Goal: Information Seeking & Learning: Get advice/opinions

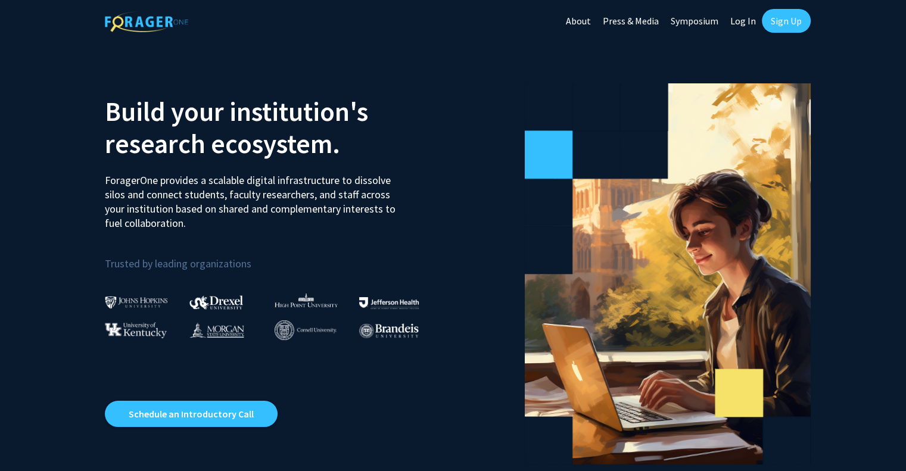
click at [748, 17] on link "Log In" at bounding box center [743, 21] width 38 height 42
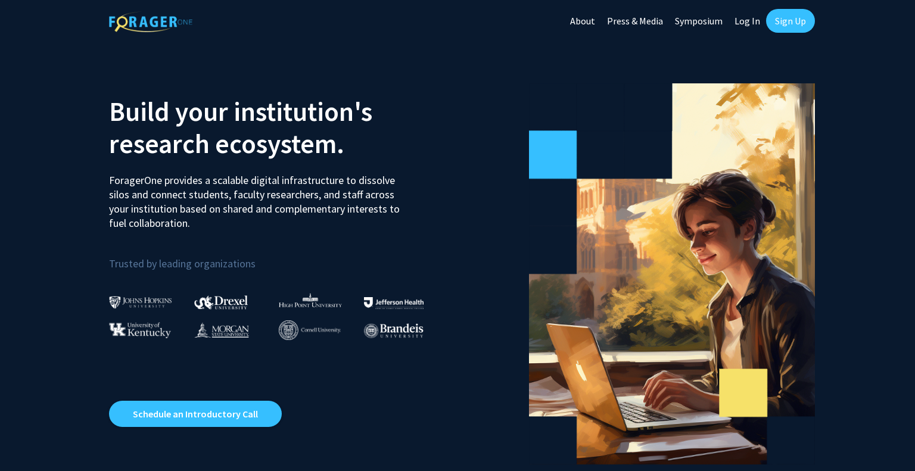
select select
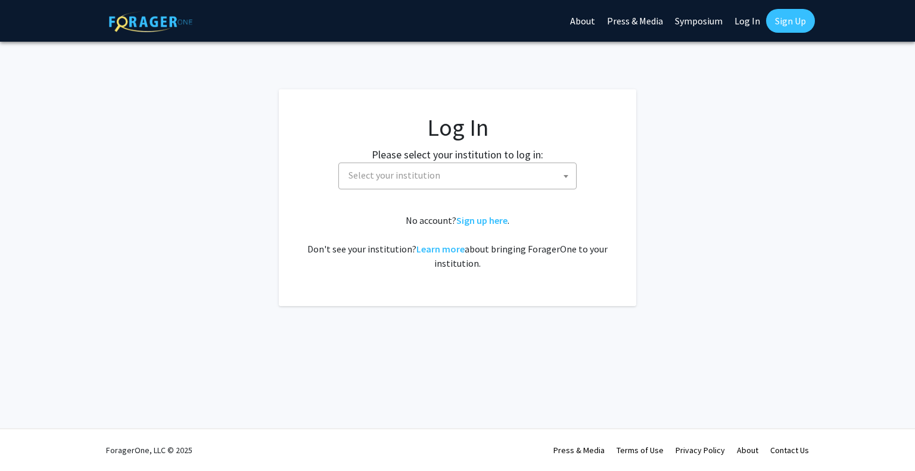
click at [460, 178] on span "Select your institution" at bounding box center [460, 175] width 232 height 24
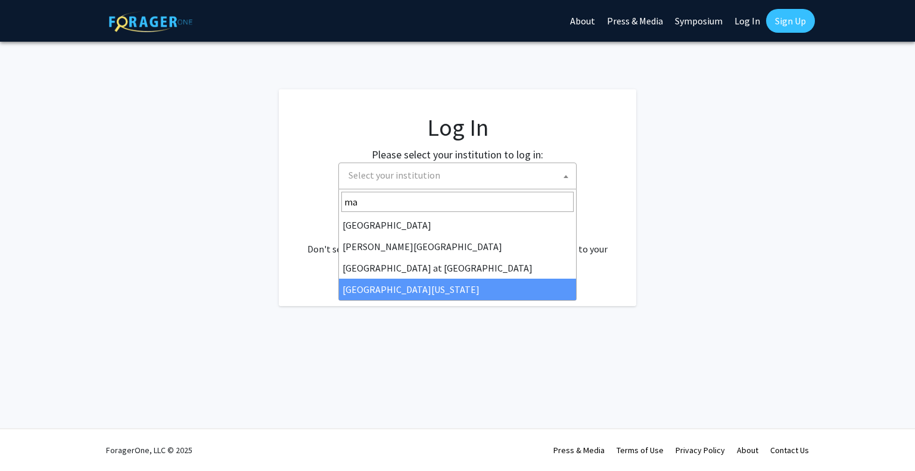
type input "ma"
select select "31"
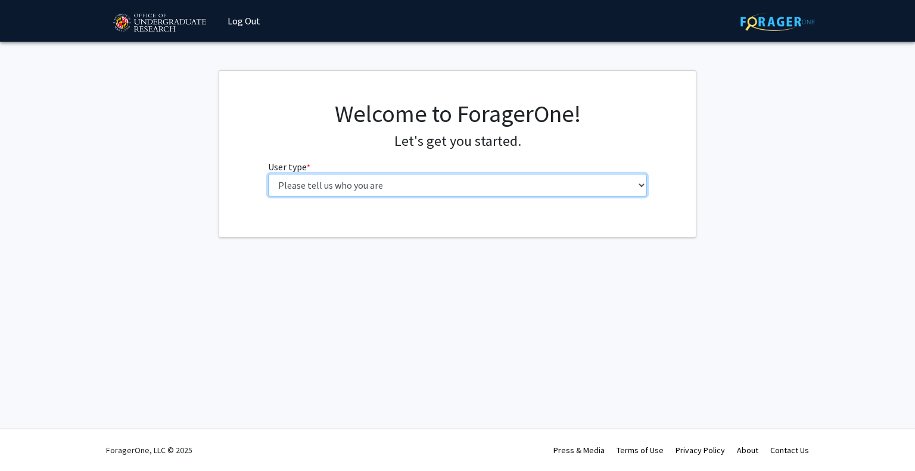
click at [421, 194] on select "Please tell us who you are Undergraduate Student Master's Student Doctoral Cand…" at bounding box center [457, 185] width 379 height 23
select select "1: undergrad"
click at [268, 174] on select "Please tell us who you are Undergraduate Student Master's Student Doctoral Cand…" at bounding box center [457, 185] width 379 height 23
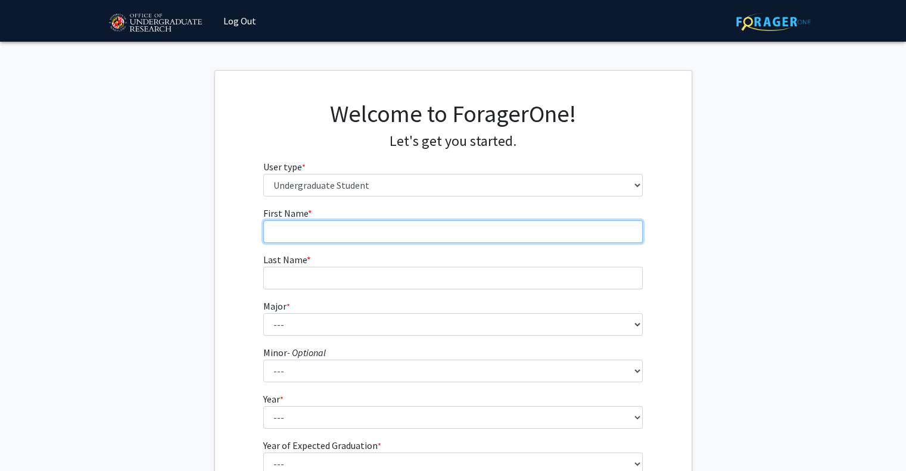
click at [374, 223] on input "First Name * required" at bounding box center [452, 231] width 379 height 23
type input "Praneeth"
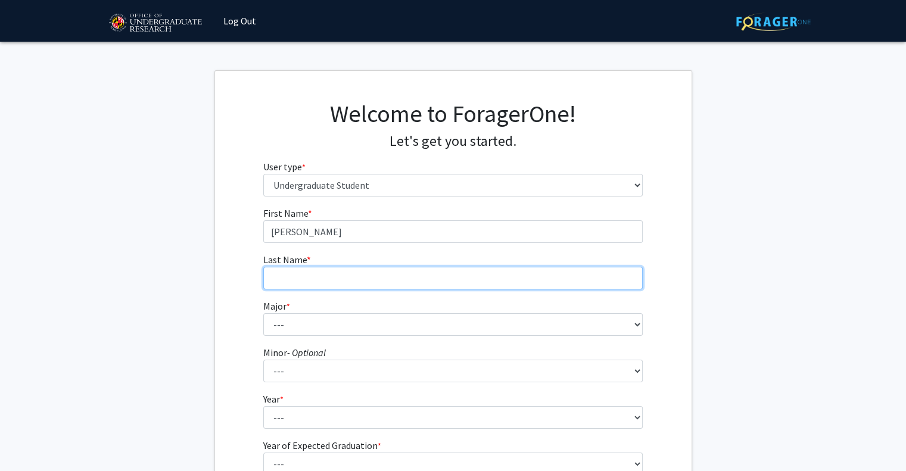
type input "Idamakanti"
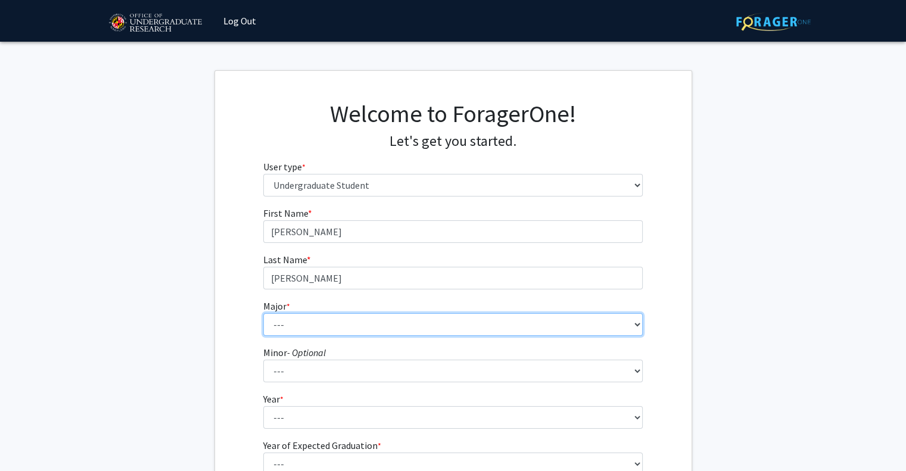
click at [324, 326] on select "--- Accounting Aerospace Engineering African American and Africana Studies Agri…" at bounding box center [452, 324] width 379 height 23
click at [263, 313] on select "--- Accounting Aerospace Engineering African American and Africana Studies Agri…" at bounding box center [452, 324] width 379 height 23
click at [305, 320] on select "--- Accounting Aerospace Engineering African American and Africana Studies Agri…" at bounding box center [452, 324] width 379 height 23
select select "33: 2334"
click at [263, 313] on select "--- Accounting Aerospace Engineering African American and Africana Studies Agri…" at bounding box center [452, 324] width 379 height 23
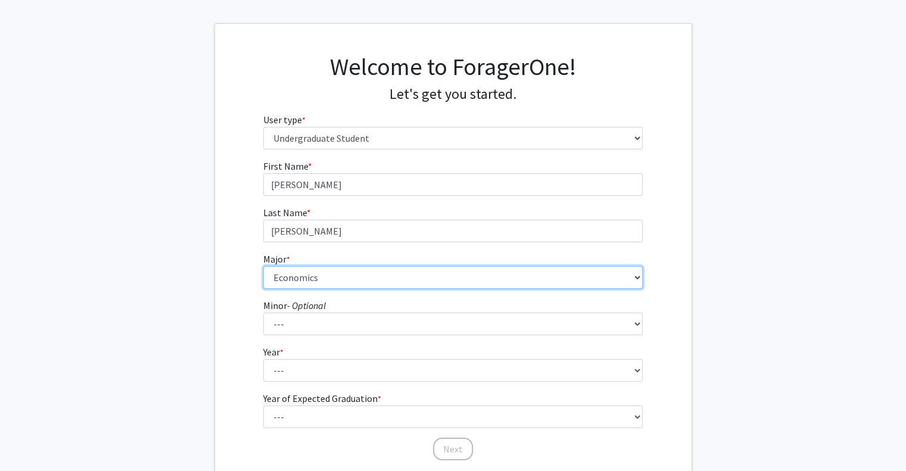
scroll to position [138, 0]
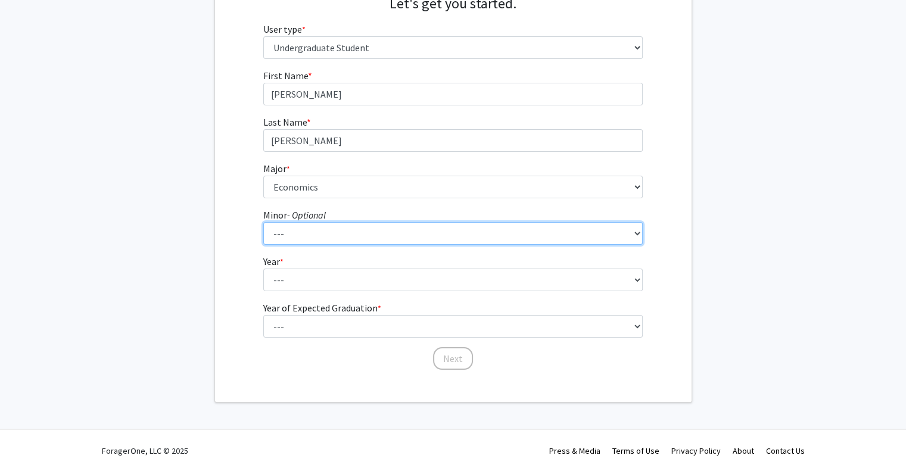
click at [338, 224] on select "--- Actuarial Mathematics Advanced Cybersecurity Experience for Students Africa…" at bounding box center [452, 233] width 379 height 23
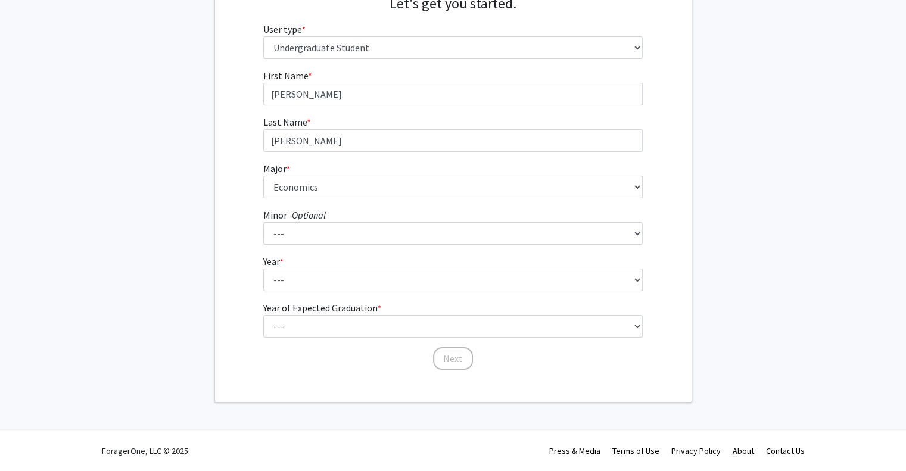
click at [158, 197] on fg-get-started "Welcome to ForagerOne! Let's get you started. User type * required Please tell …" at bounding box center [453, 168] width 906 height 470
click at [320, 265] on fg-select "Year * required --- First-year Sophomore Junior Senior Postbaccalaureate Certif…" at bounding box center [452, 272] width 379 height 37
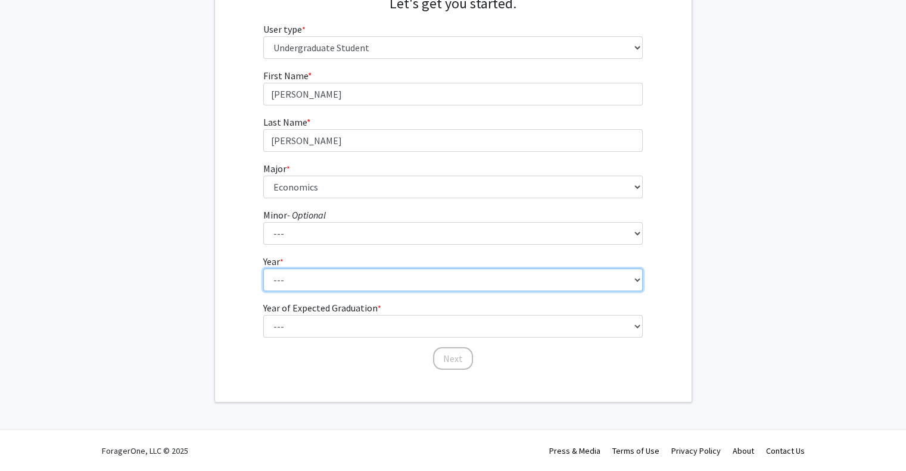
click at [330, 273] on select "--- First-year Sophomore Junior Senior Postbaccalaureate Certificate" at bounding box center [452, 280] width 379 height 23
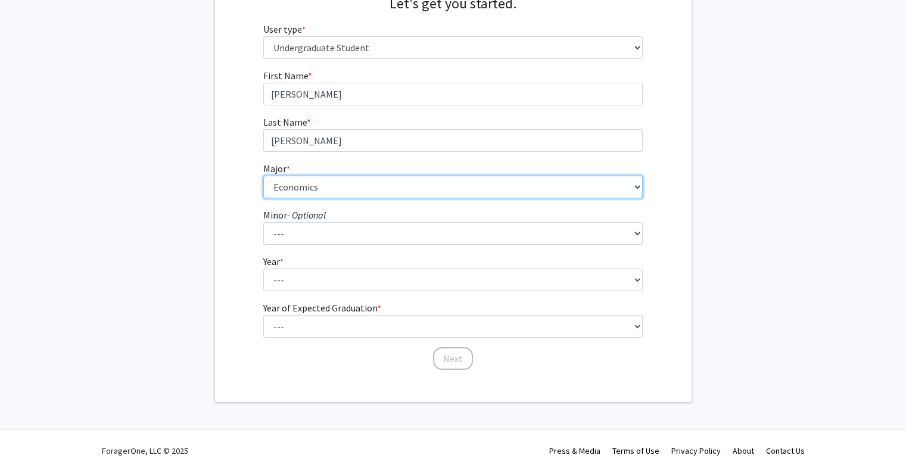
click at [288, 195] on select "--- Accounting Aerospace Engineering African American and Africana Studies Agri…" at bounding box center [452, 187] width 379 height 23
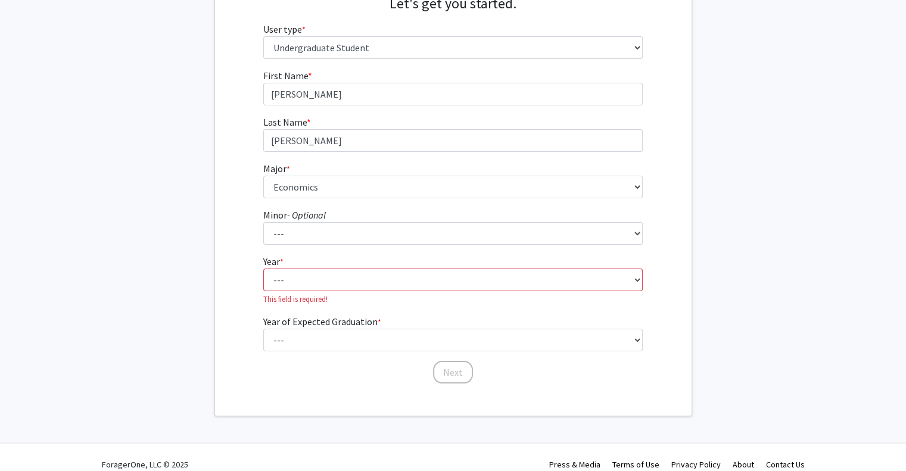
click at [224, 311] on div "First Name * required Praneeth Last Name * required Idamakanti Major * required…" at bounding box center [453, 226] width 476 height 316
click at [305, 281] on select "--- First-year Sophomore Junior Senior Postbaccalaureate Certificate" at bounding box center [452, 280] width 379 height 23
select select "3: junior"
click at [263, 269] on select "--- First-year Sophomore Junior Senior Postbaccalaureate Certificate" at bounding box center [452, 280] width 379 height 23
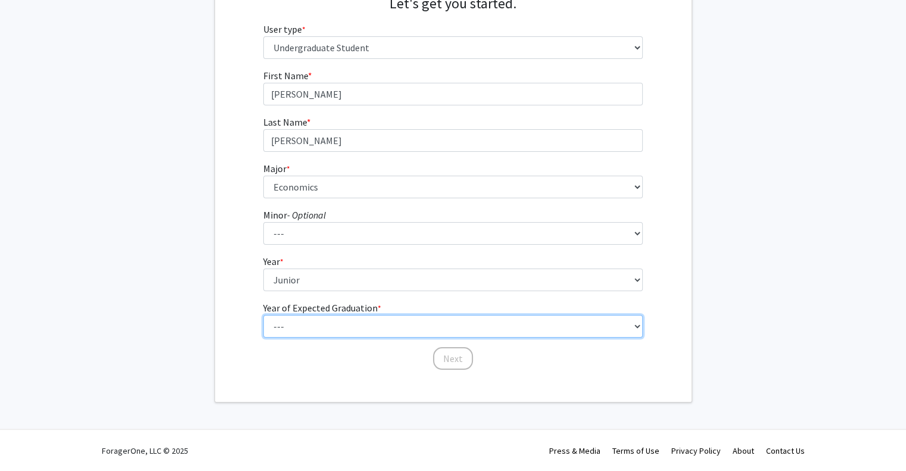
click at [308, 328] on select "--- 2025 2026 2027 2028 2029 2030 2031 2032 2033 2034" at bounding box center [452, 326] width 379 height 23
select select "3: 2027"
click at [263, 315] on select "--- 2025 2026 2027 2028 2029 2030 2031 2032 2033 2034" at bounding box center [452, 326] width 379 height 23
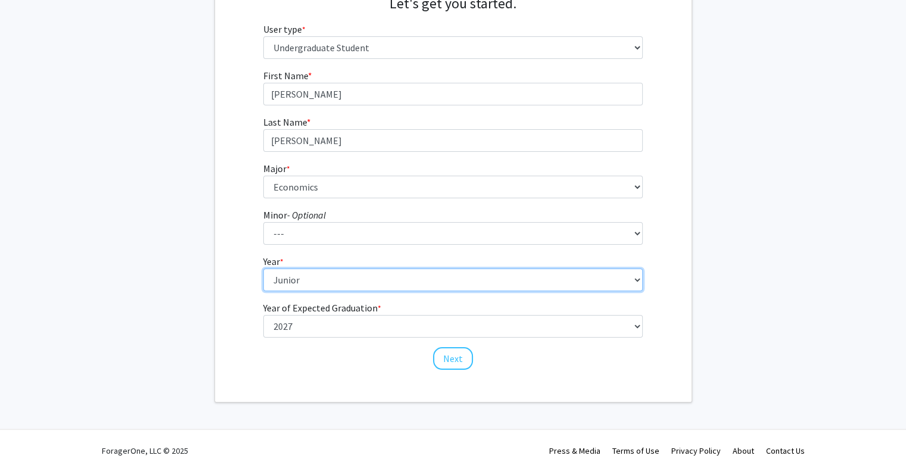
click at [319, 271] on select "--- First-year Sophomore Junior Senior Postbaccalaureate Certificate" at bounding box center [452, 280] width 379 height 23
select select "2: sophomore"
click at [263, 269] on select "--- First-year Sophomore Junior Senior Postbaccalaureate Certificate" at bounding box center [452, 280] width 379 height 23
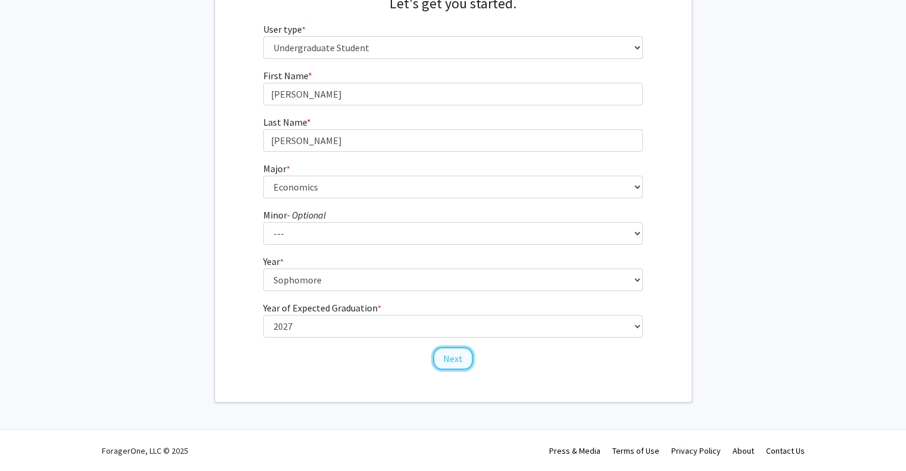
click at [464, 355] on button "Next" at bounding box center [453, 358] width 40 height 23
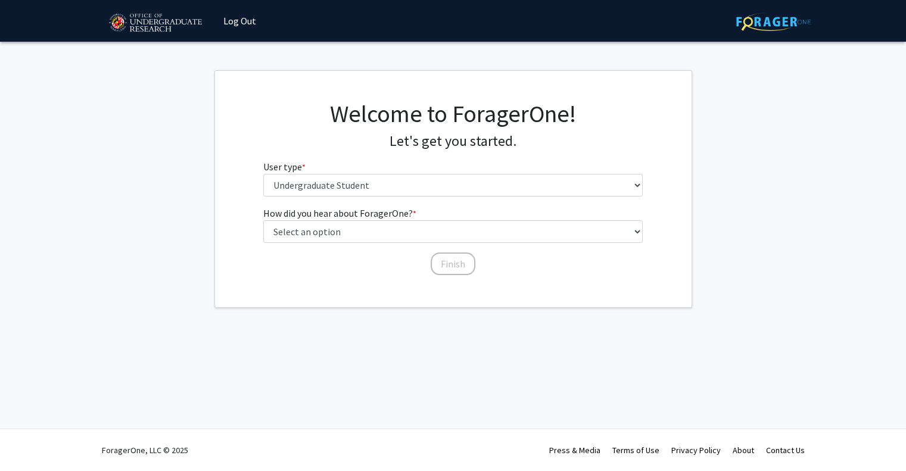
scroll to position [0, 0]
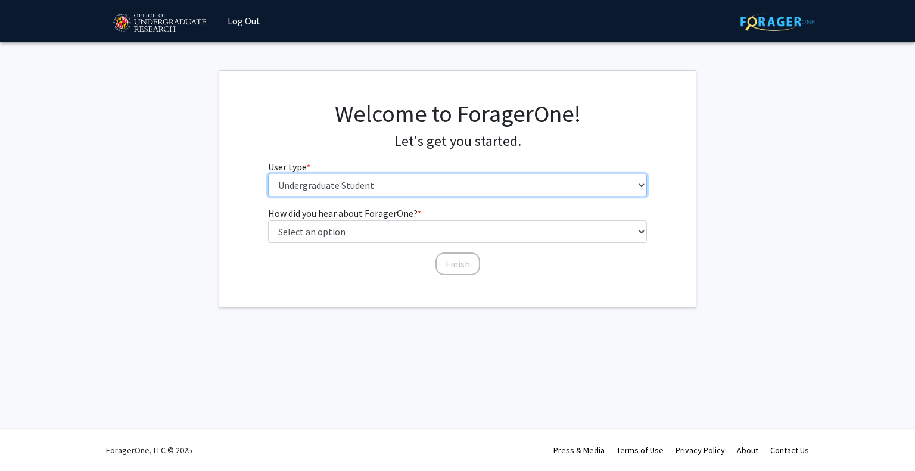
click at [367, 188] on select "Please tell us who you are Undergraduate Student Master's Student Doctoral Cand…" at bounding box center [457, 185] width 379 height 23
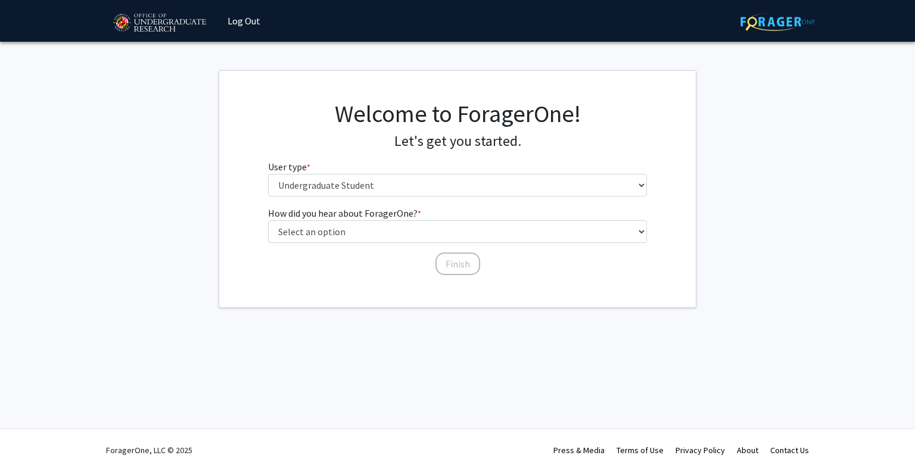
click at [192, 233] on fg-get-started "Welcome to ForagerOne! Let's get you started. User type * required Please tell …" at bounding box center [457, 189] width 915 height 238
click at [259, 235] on div "How did you hear about ForagerOne? * required Select an option Peer/student rec…" at bounding box center [457, 241] width 397 height 70
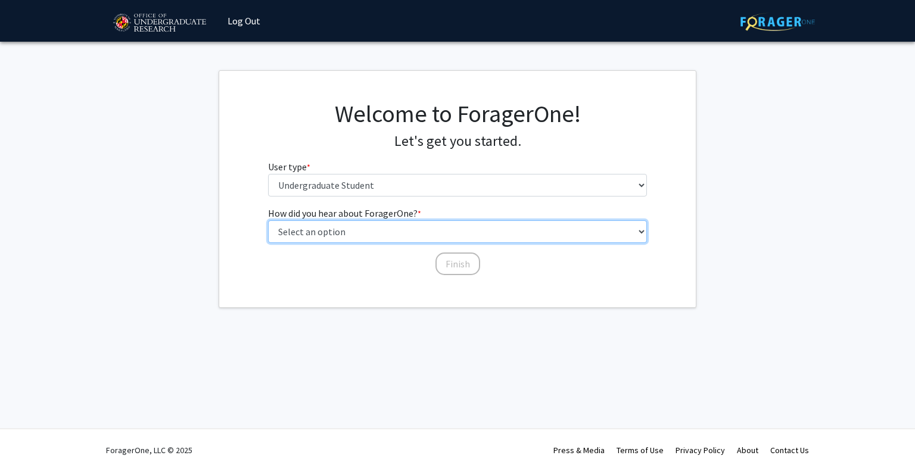
click at [286, 226] on select "Select an option Peer/student recommendation Faculty/staff recommendation Unive…" at bounding box center [457, 231] width 379 height 23
select select "3: university_website"
click at [268, 220] on select "Select an option Peer/student recommendation Faculty/staff recommendation Unive…" at bounding box center [457, 231] width 379 height 23
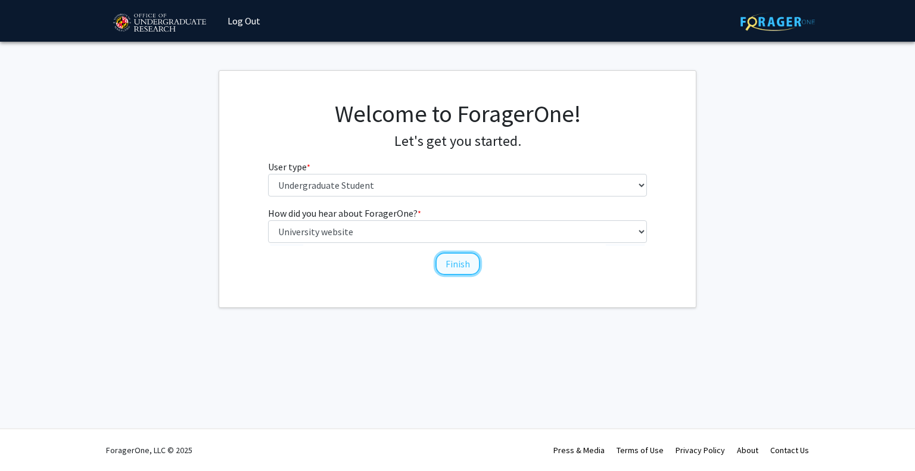
click at [460, 258] on button "Finish" at bounding box center [457, 263] width 45 height 23
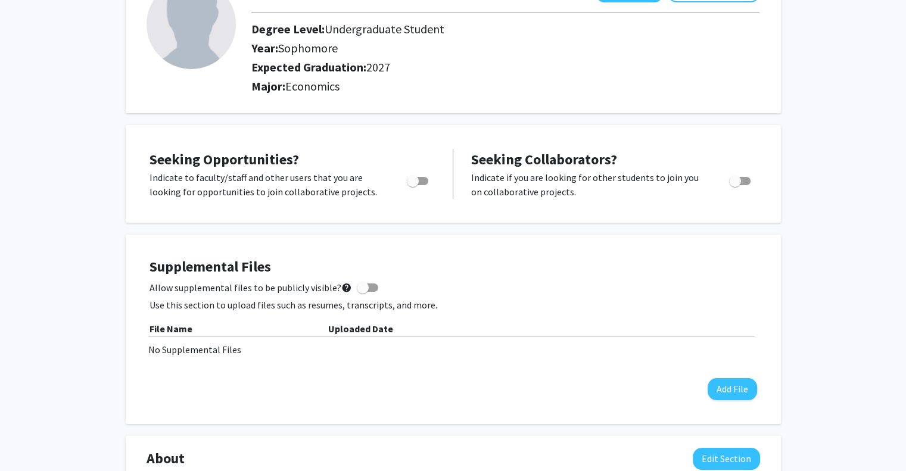
scroll to position [99, 0]
click at [432, 176] on div "Toggle" at bounding box center [418, 179] width 33 height 18
click at [425, 175] on label "Toggle" at bounding box center [415, 180] width 26 height 14
click at [413, 185] on input "Are you actively seeking opportunities?" at bounding box center [412, 185] width 1 height 1
checkbox input "true"
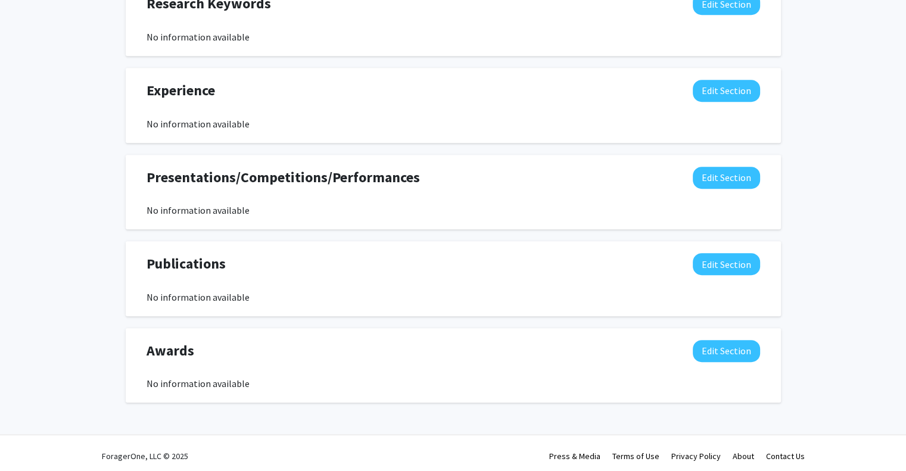
scroll to position [645, 0]
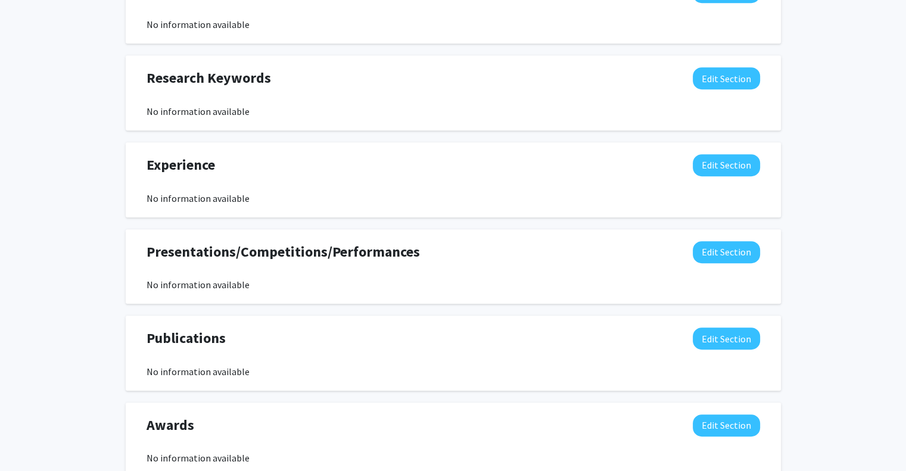
scroll to position [564, 0]
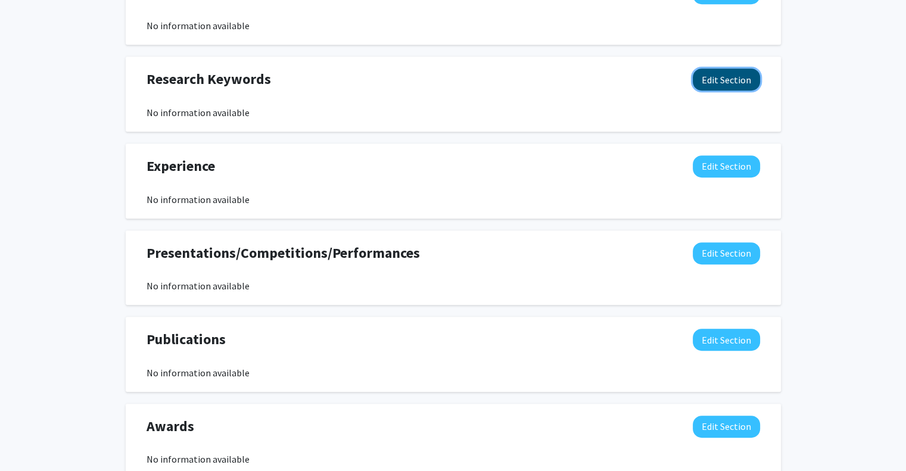
click at [710, 77] on button "Edit Section" at bounding box center [725, 79] width 67 height 22
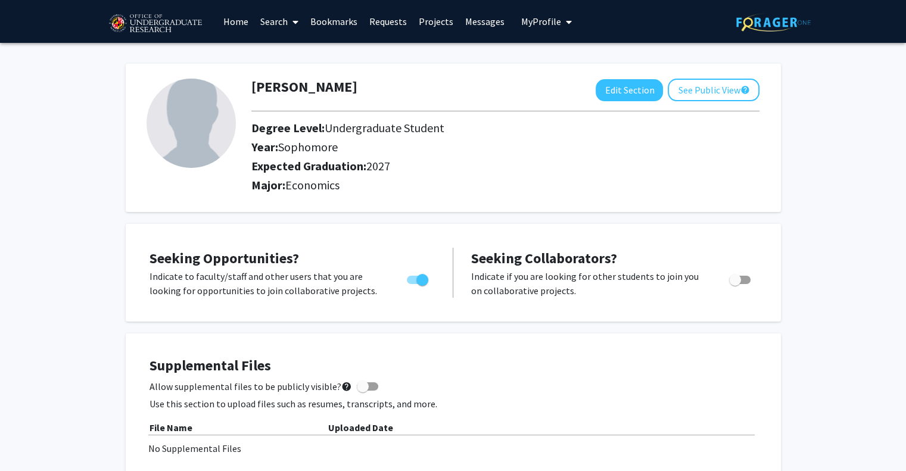
scroll to position [0, 0]
click at [427, 20] on link "Projects" at bounding box center [436, 22] width 46 height 42
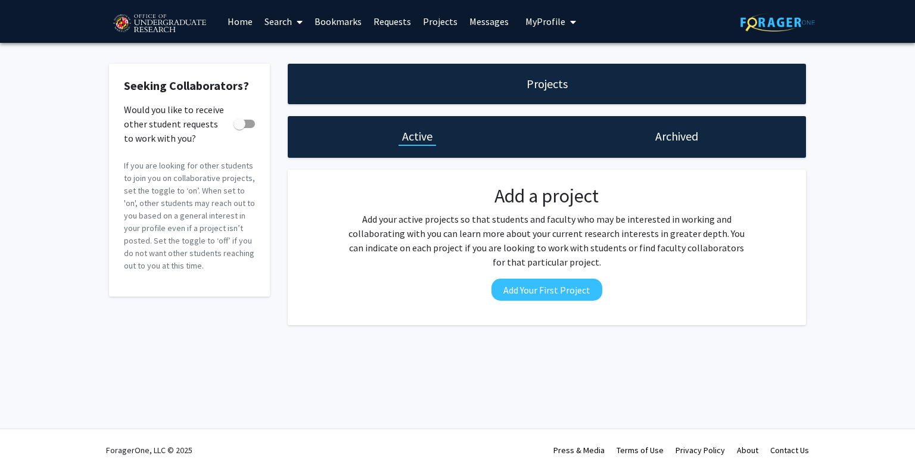
click at [403, 20] on link "Requests" at bounding box center [391, 22] width 49 height 42
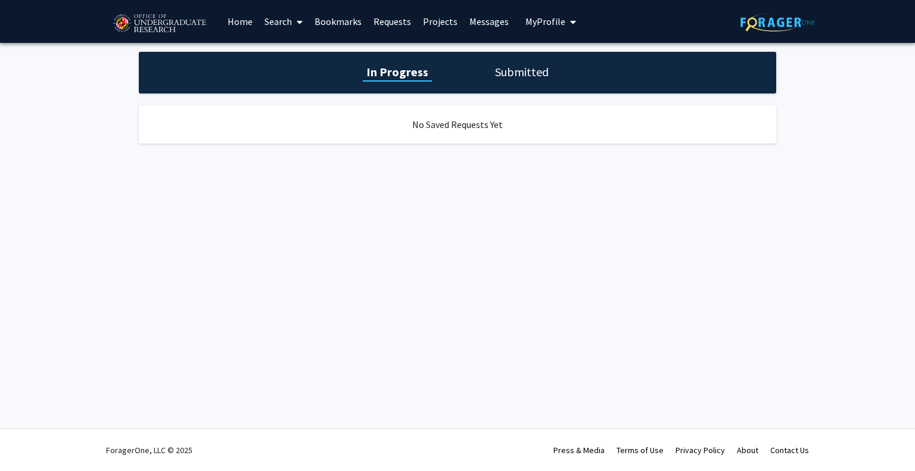
click at [286, 25] on link "Search" at bounding box center [283, 22] width 50 height 42
click at [289, 52] on span "Faculty/Staff" at bounding box center [302, 55] width 88 height 24
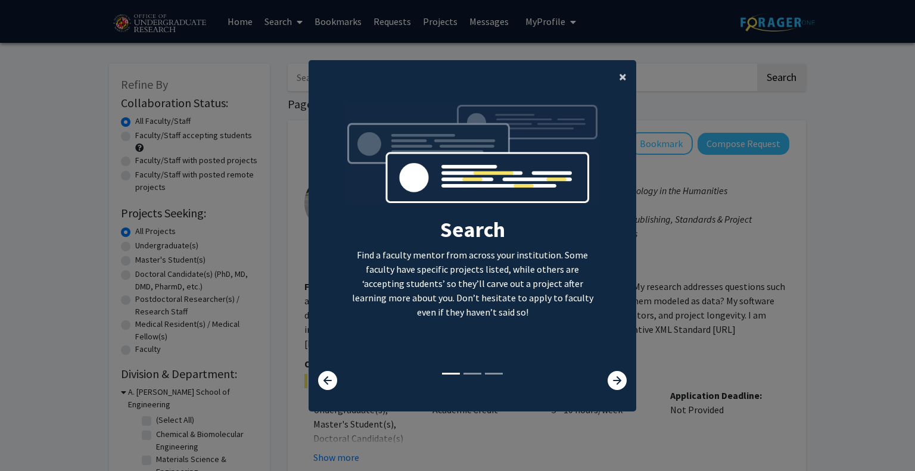
click at [622, 79] on button "×" at bounding box center [622, 76] width 27 height 33
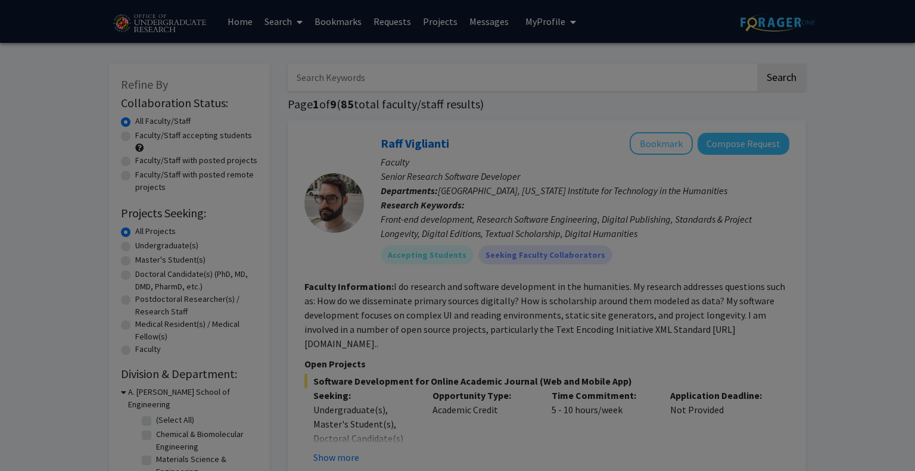
click at [617, 77] on div "Search Find a faculty mentor from across your institution. Some faculty have sp…" at bounding box center [472, 127] width 326 height 268
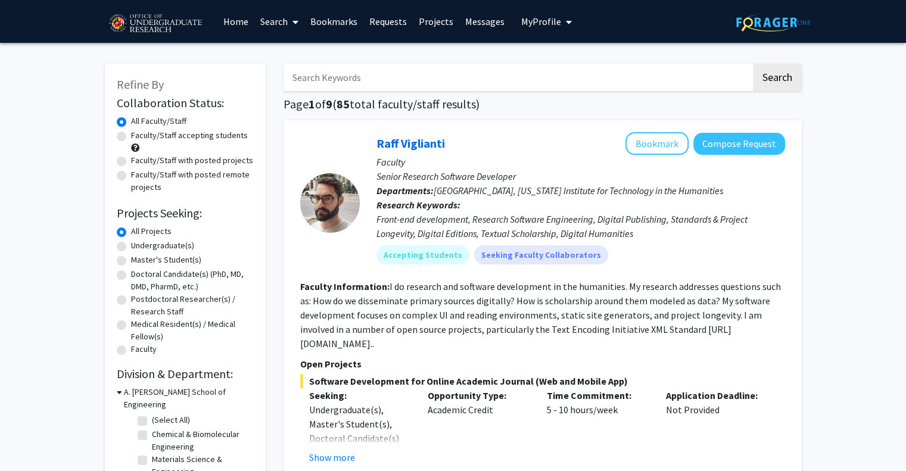
click at [349, 75] on input "Search Keywords" at bounding box center [516, 77] width 467 height 27
type input "economics"
click at [753, 64] on button "Search" at bounding box center [777, 77] width 49 height 27
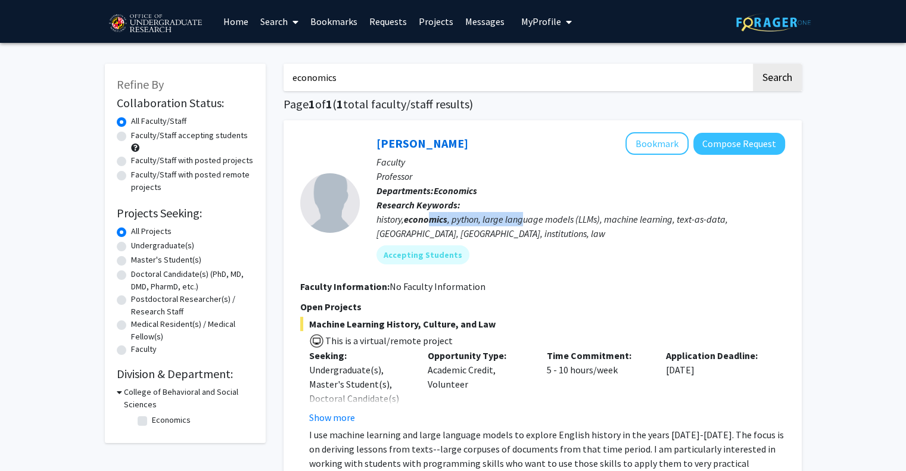
drag, startPoint x: 433, startPoint y: 220, endPoint x: 526, endPoint y: 213, distance: 93.2
click at [526, 213] on div "history, economics , python, large language models (LLMs), machine learning, te…" at bounding box center [580, 226] width 408 height 29
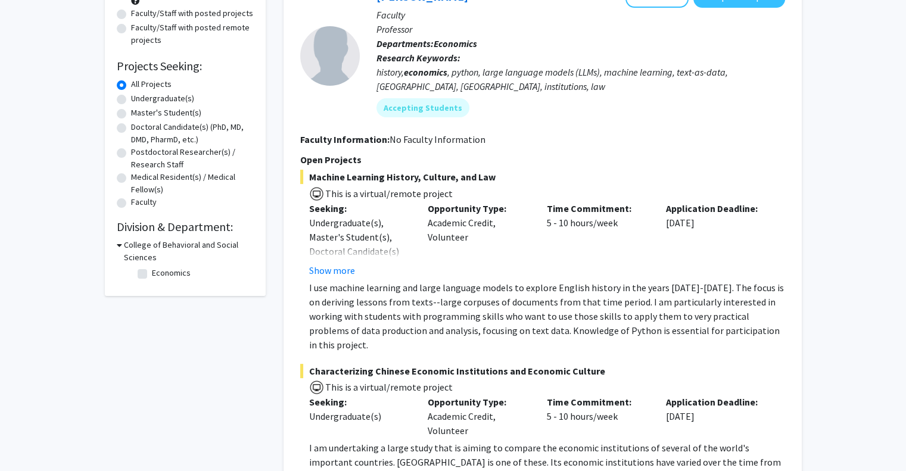
scroll to position [148, 0]
click at [341, 271] on button "Show more" at bounding box center [332, 270] width 46 height 14
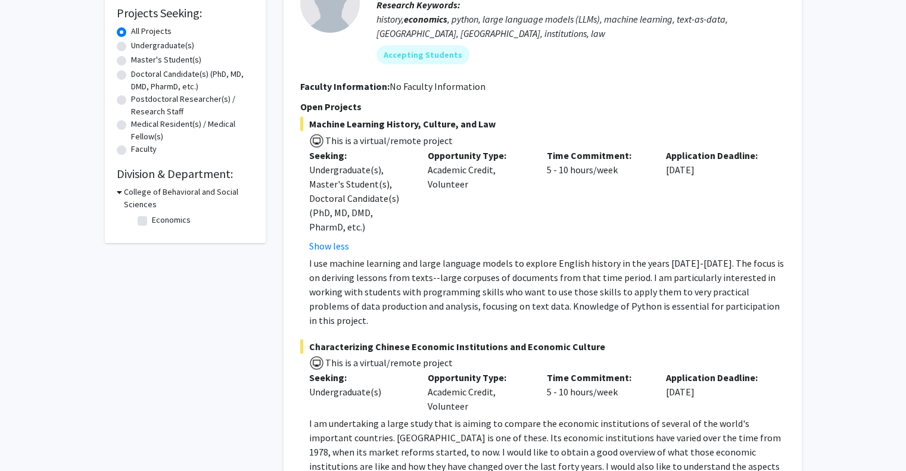
scroll to position [365, 0]
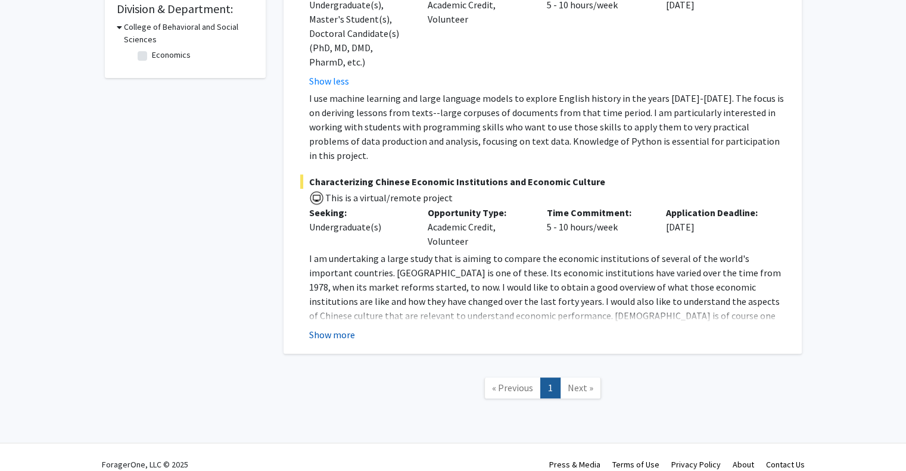
click at [342, 327] on button "Show more" at bounding box center [332, 334] width 46 height 14
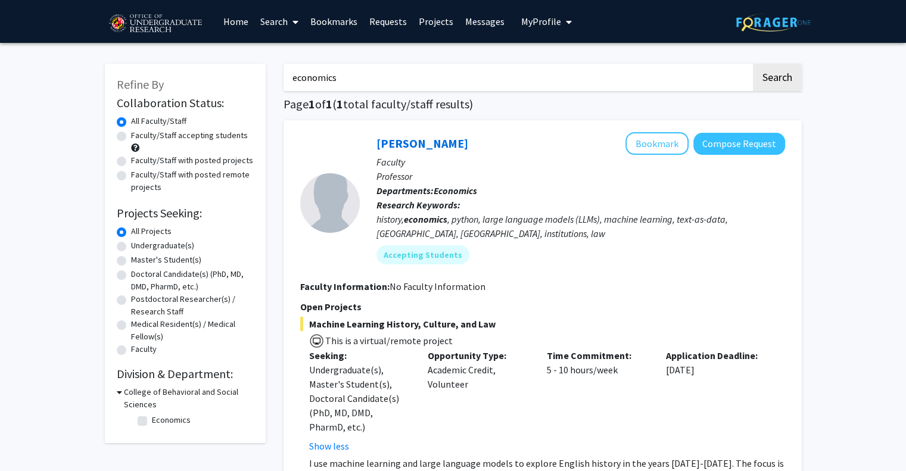
scroll to position [0, 0]
click at [369, 158] on div "Peter Murrell Bookmark Compose Request Faculty Professor Departments: Economics…" at bounding box center [572, 202] width 425 height 141
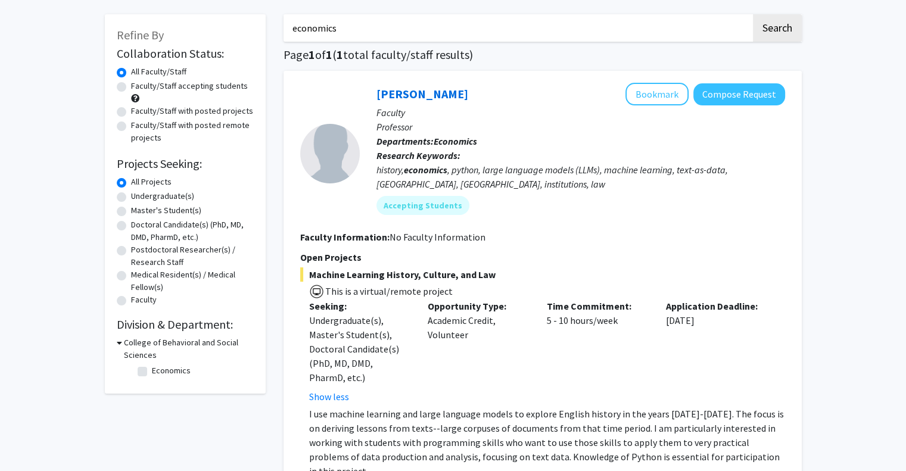
scroll to position [57, 0]
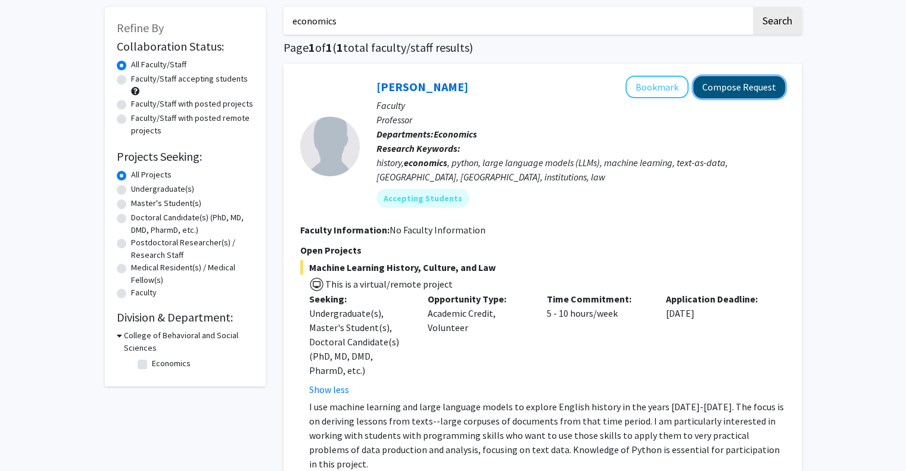
click at [707, 86] on button "Compose Request" at bounding box center [739, 87] width 92 height 22
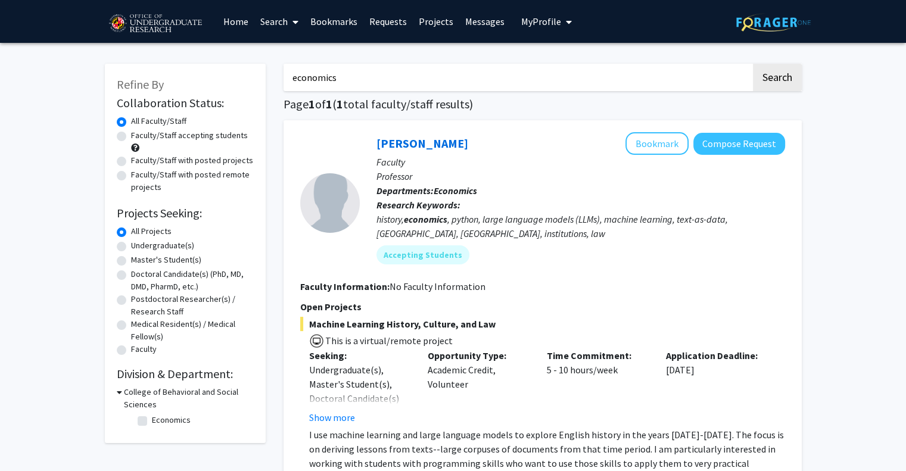
scroll to position [293, 0]
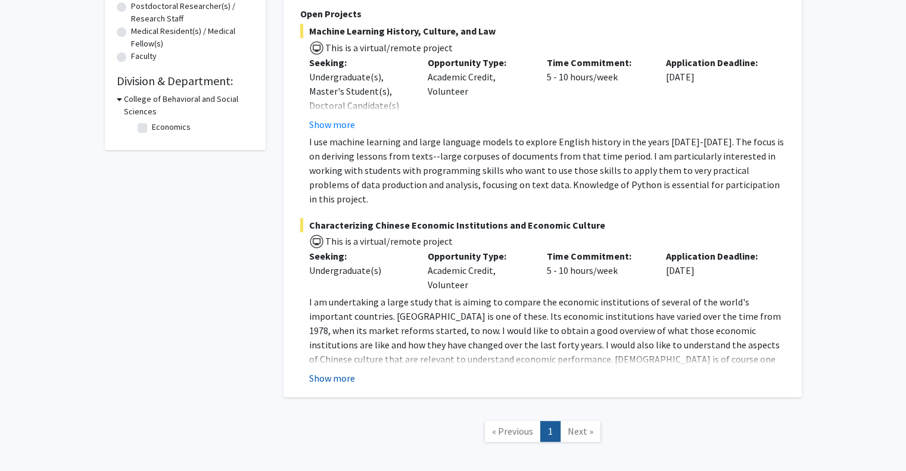
click at [335, 371] on button "Show more" at bounding box center [332, 378] width 46 height 14
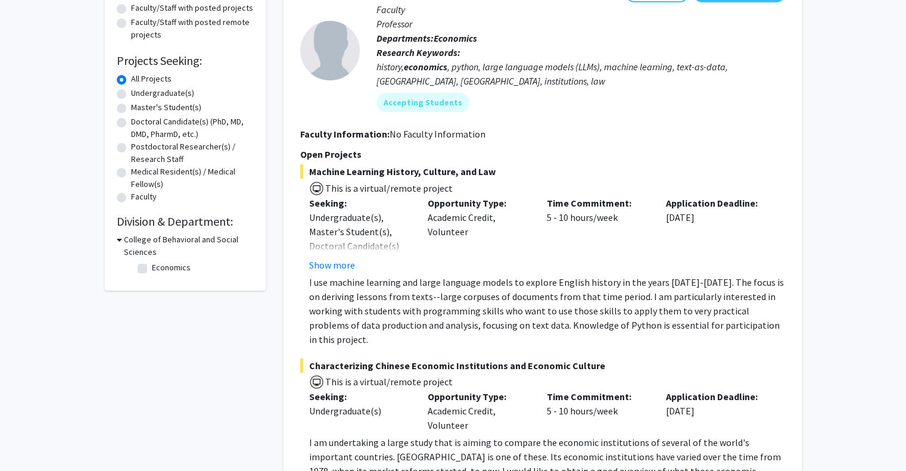
scroll to position [148, 0]
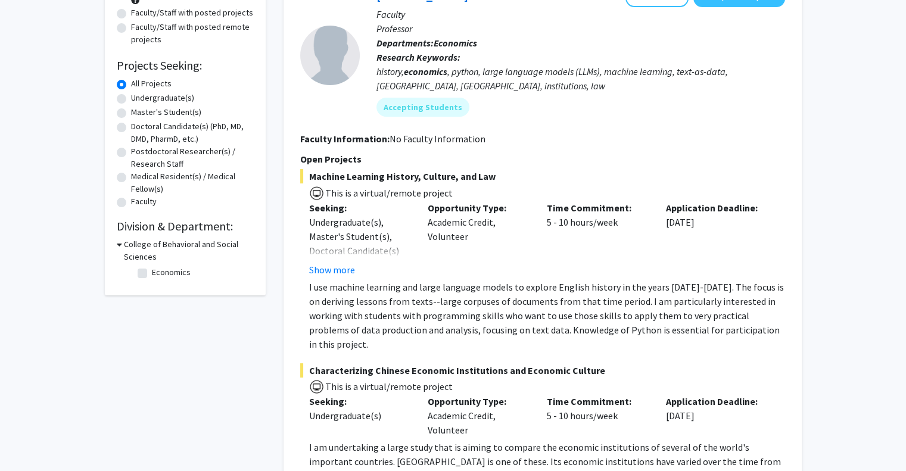
click at [133, 241] on h3 "College of Behavioral and Social Sciences" at bounding box center [189, 250] width 130 height 25
click at [133, 241] on h3 "College of Behavioral and Social Sciences" at bounding box center [187, 250] width 132 height 25
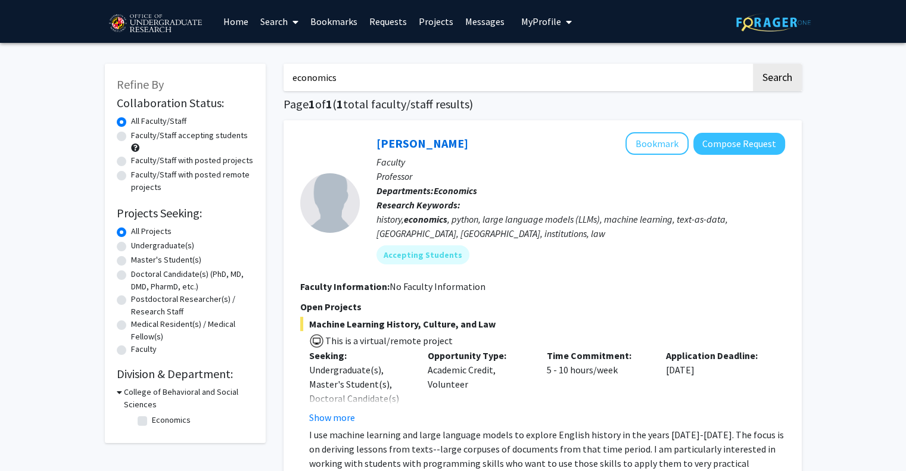
click at [360, 80] on input "economics" at bounding box center [516, 77] width 467 height 27
